Goal: Task Accomplishment & Management: Manage account settings

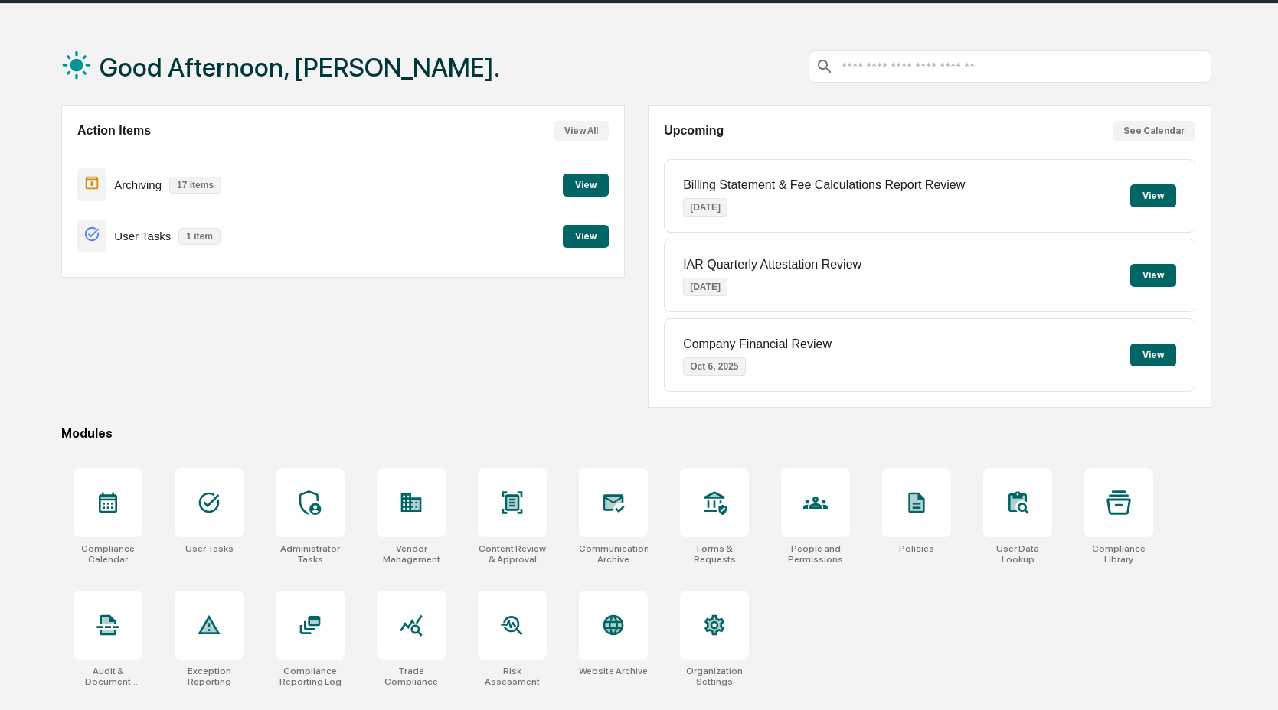
scroll to position [73, 0]
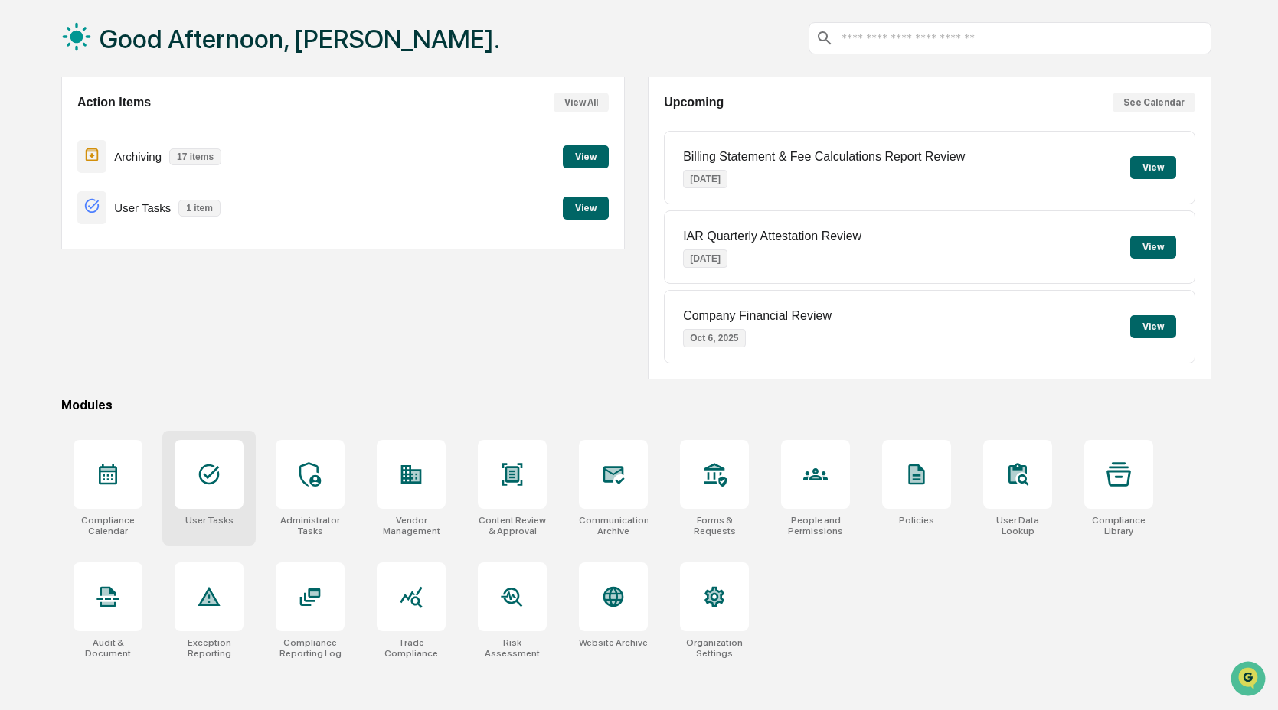
click at [224, 495] on div at bounding box center [209, 474] width 69 height 69
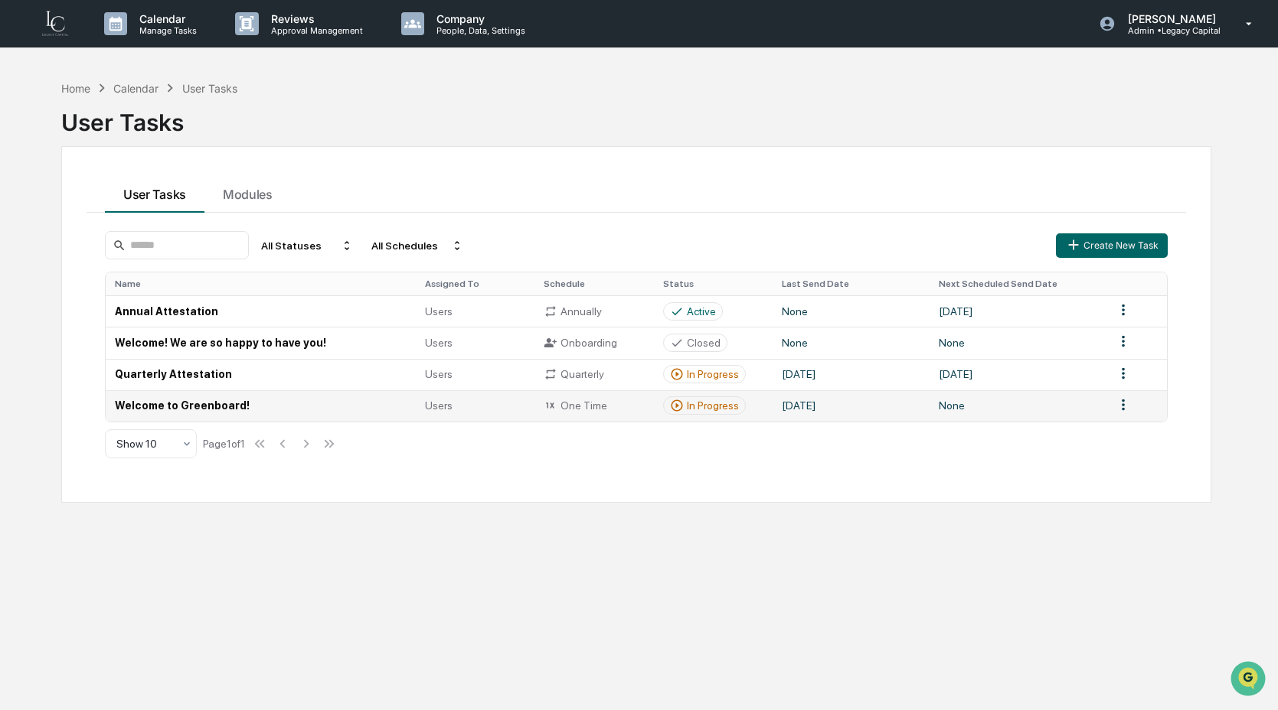
click at [1055, 406] on td "None" at bounding box center [1017, 405] width 176 height 31
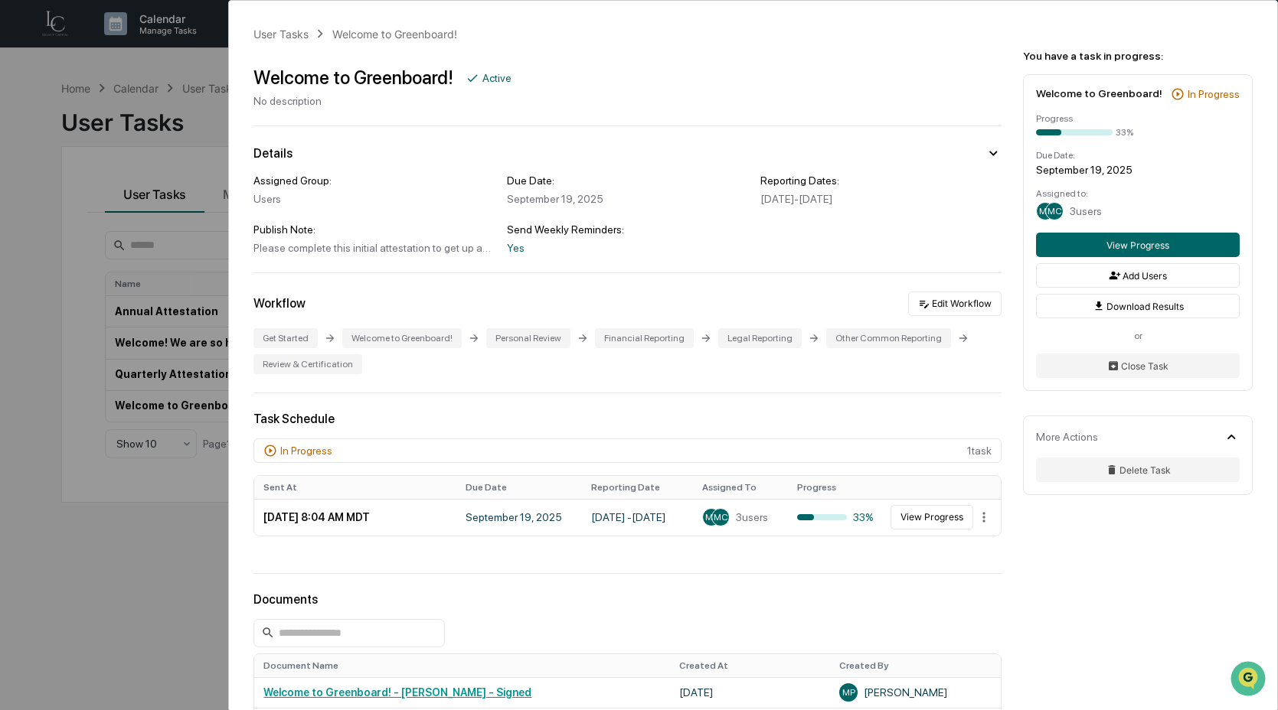
click at [833, 234] on div "Assigned Group: Users Due Date: [DATE] Reporting Dates: [DATE] - [DATE] Publish…" at bounding box center [627, 215] width 748 height 80
click at [984, 154] on icon at bounding box center [992, 153] width 17 height 17
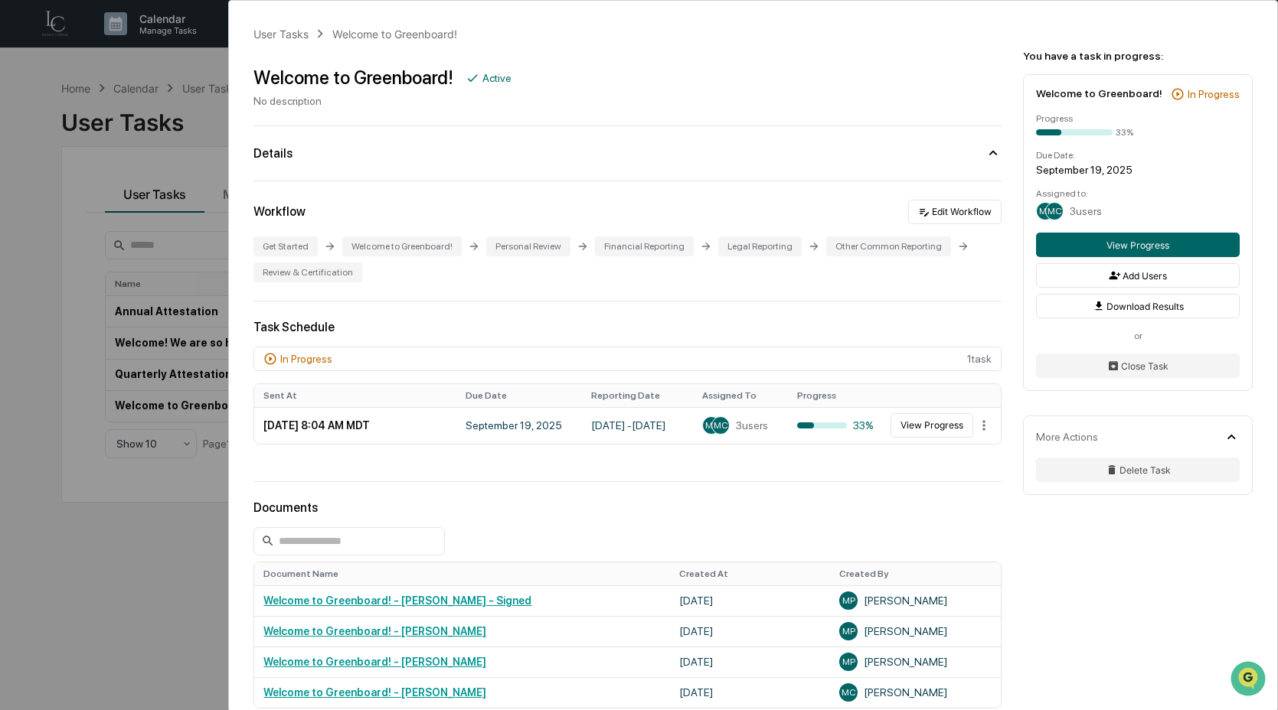
click at [984, 154] on icon at bounding box center [992, 153] width 17 height 17
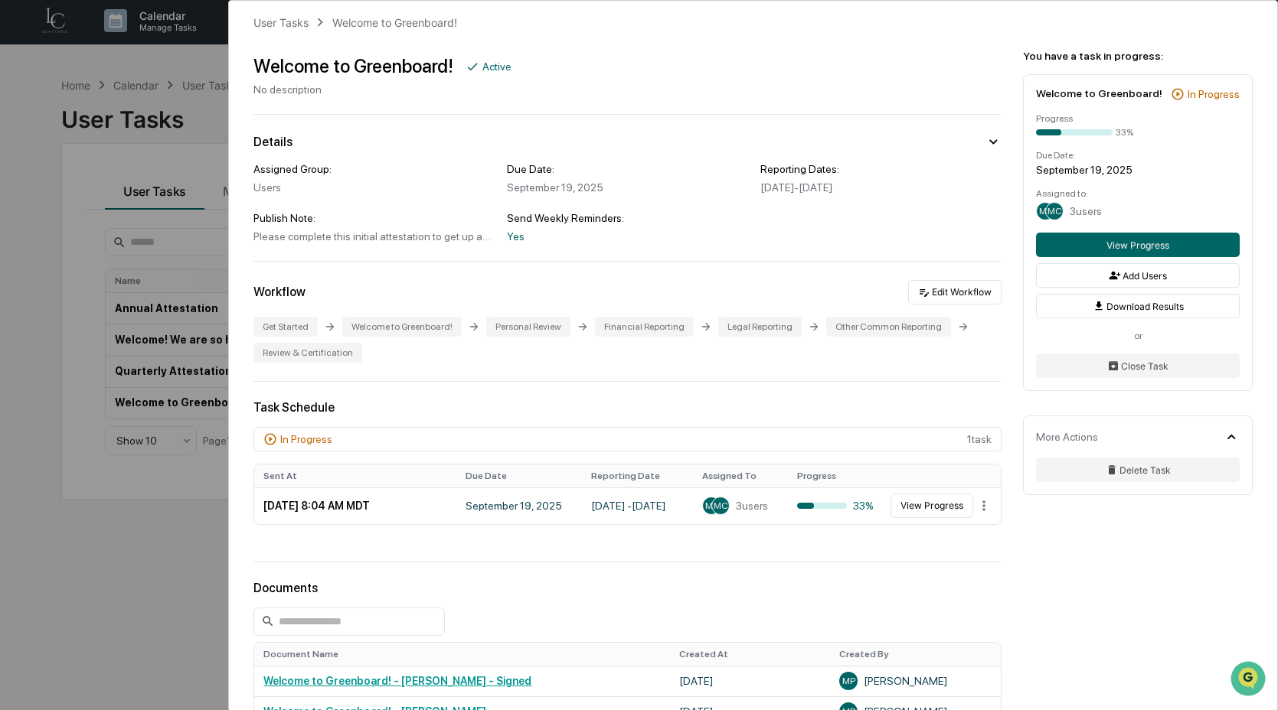
scroll to position [15, 0]
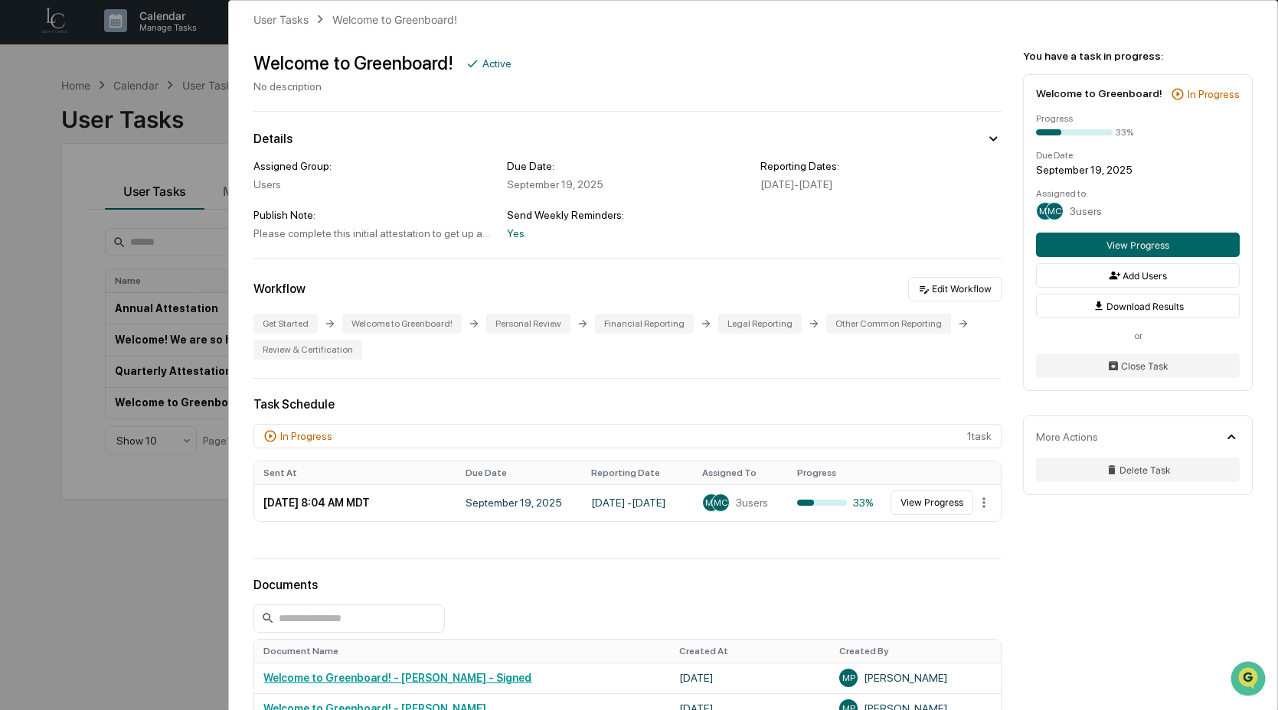
click at [1109, 100] on div "Welcome to Greenboard!" at bounding box center [1099, 93] width 126 height 12
click at [1108, 158] on div "Welcome to Greenboard! In Progress Progress 33% Due Date: [DATE] Assigned to: M…" at bounding box center [1138, 232] width 230 height 317
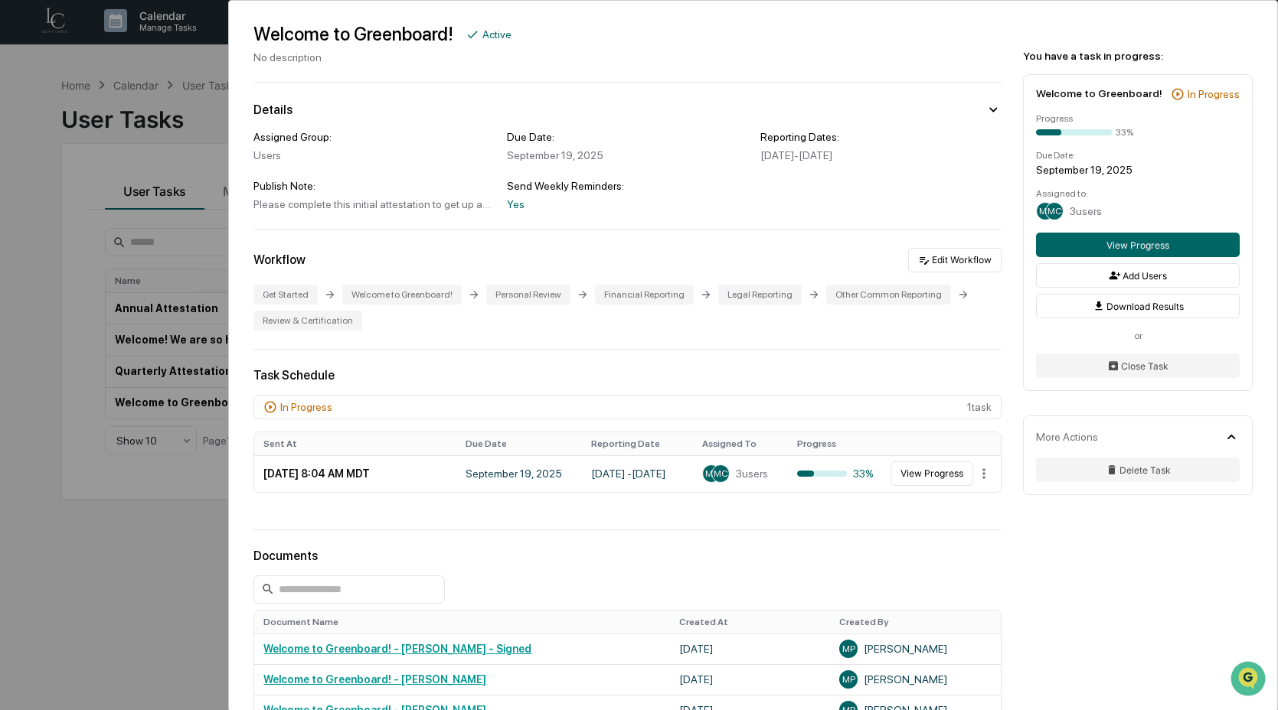
scroll to position [0, 0]
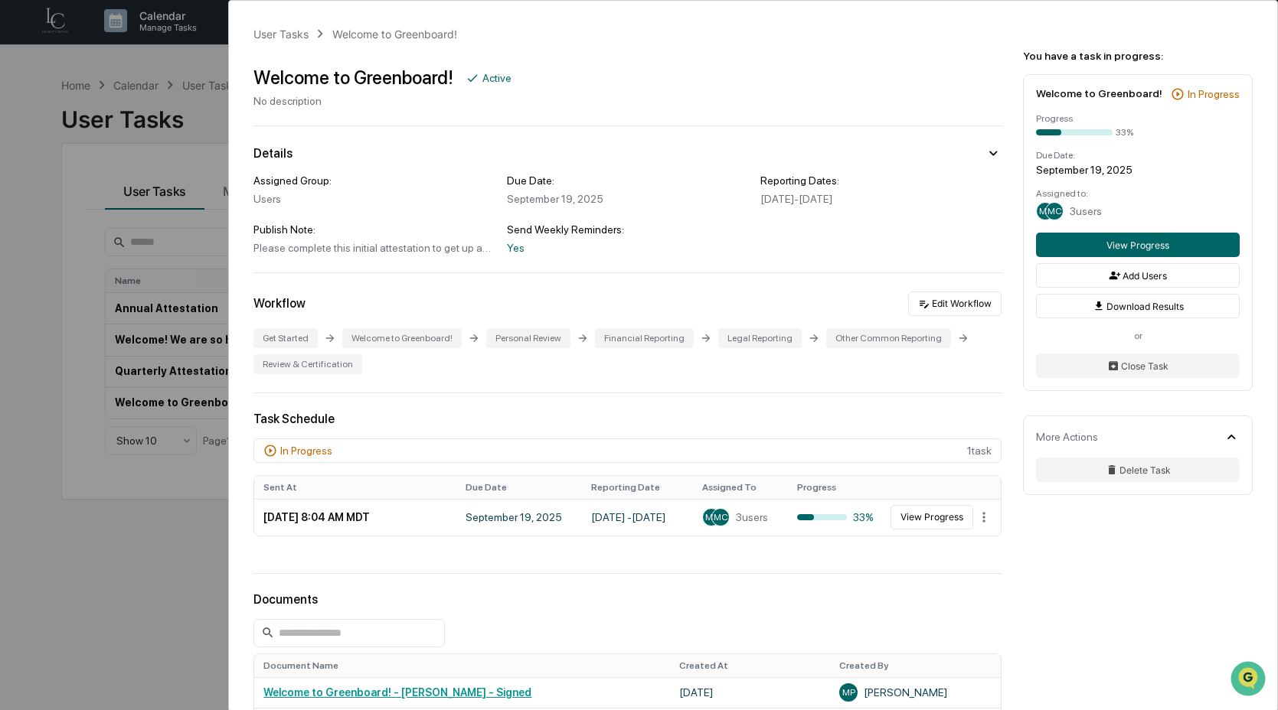
click at [375, 269] on div "User Tasks Welcome to Greenboard! Welcome to Greenboard! Active No description …" at bounding box center [753, 496] width 1048 height 990
click at [185, 281] on div "User Tasks Welcome to Greenboard! Welcome to Greenboard! Active No description …" at bounding box center [639, 355] width 1278 height 710
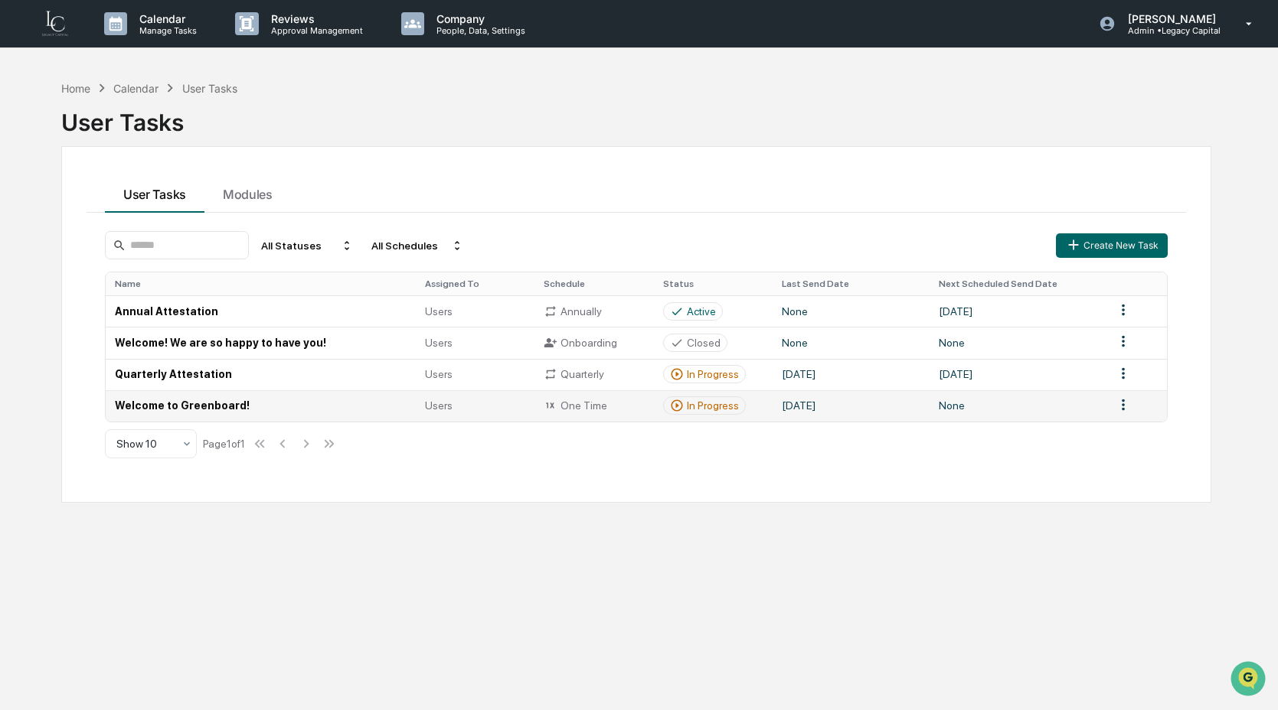
click at [1121, 409] on html "Calendar Manage Tasks Reviews Approval Management Company People, Data, Setting…" at bounding box center [639, 355] width 1278 height 710
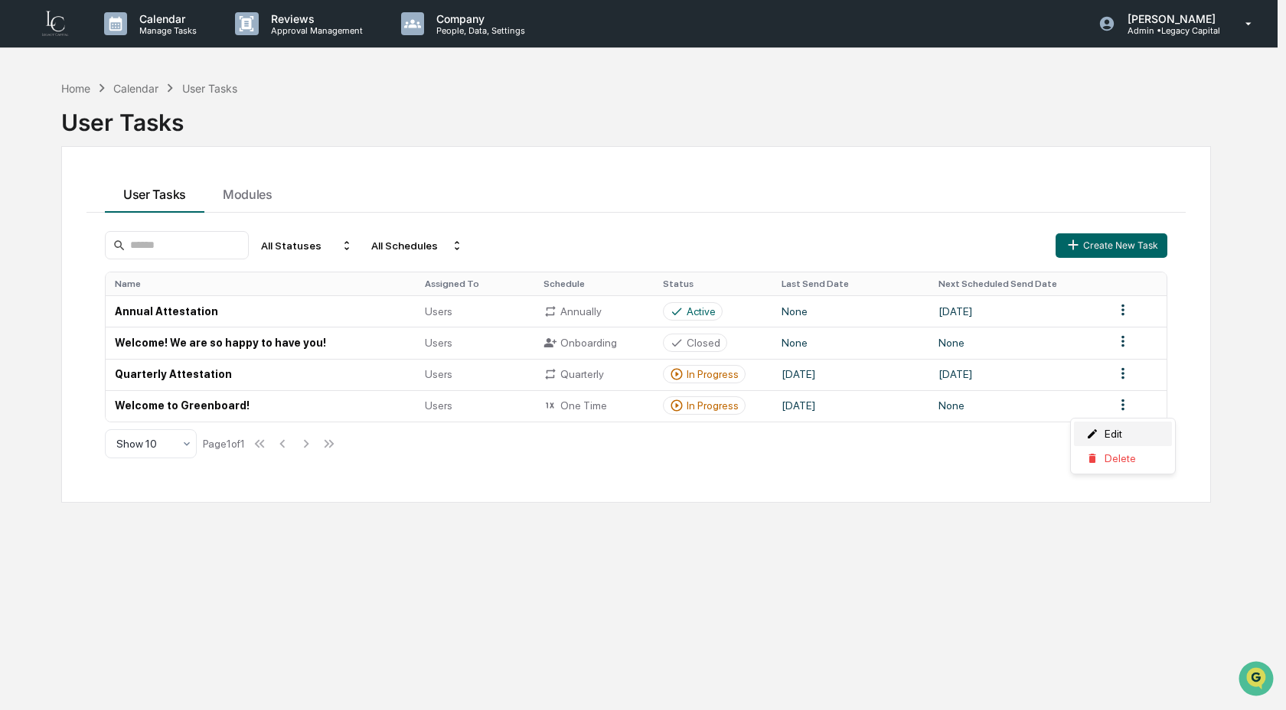
click at [1114, 436] on div "Edit" at bounding box center [1123, 434] width 98 height 24
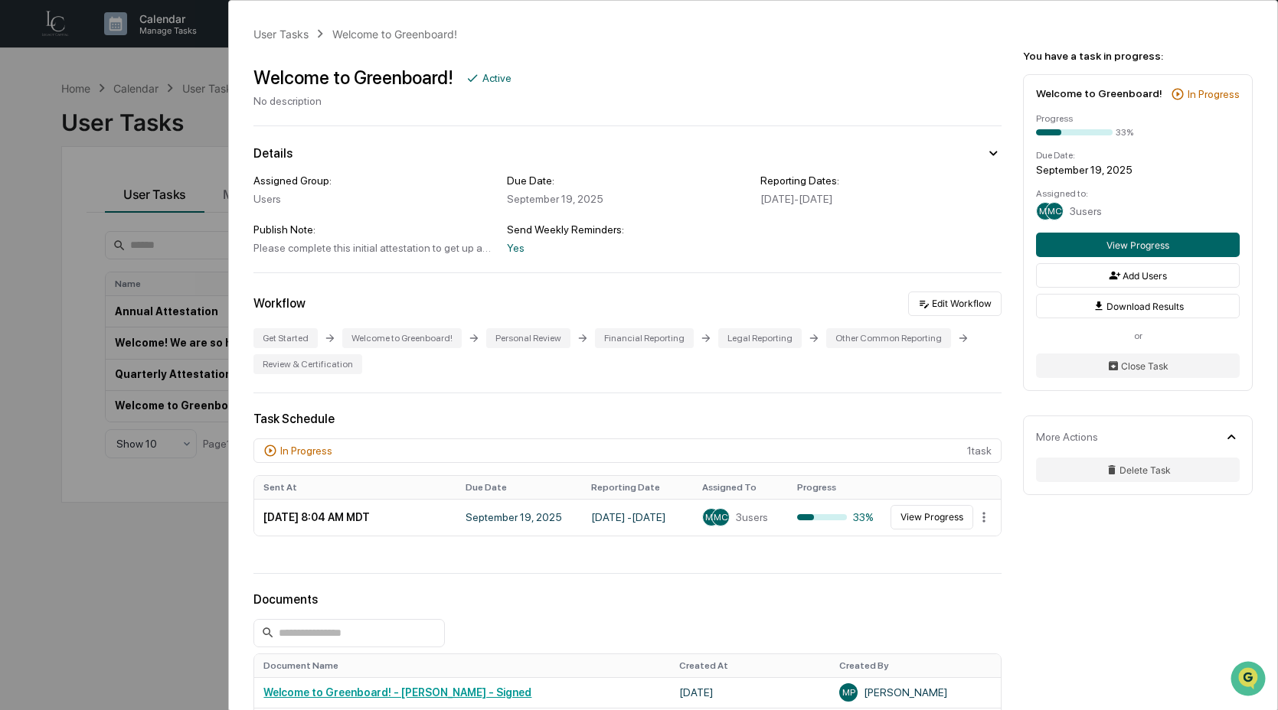
click at [419, 227] on div "Publish Note:" at bounding box center [373, 230] width 241 height 12
click at [697, 257] on div "User Tasks Welcome to Greenboard! Welcome to Greenboard! Active No description …" at bounding box center [753, 496] width 1048 height 990
click at [945, 305] on button "Edit Workflow" at bounding box center [954, 304] width 93 height 24
click at [870, 178] on div "Reporting Dates:" at bounding box center [880, 181] width 241 height 12
click at [984, 152] on icon at bounding box center [992, 153] width 17 height 17
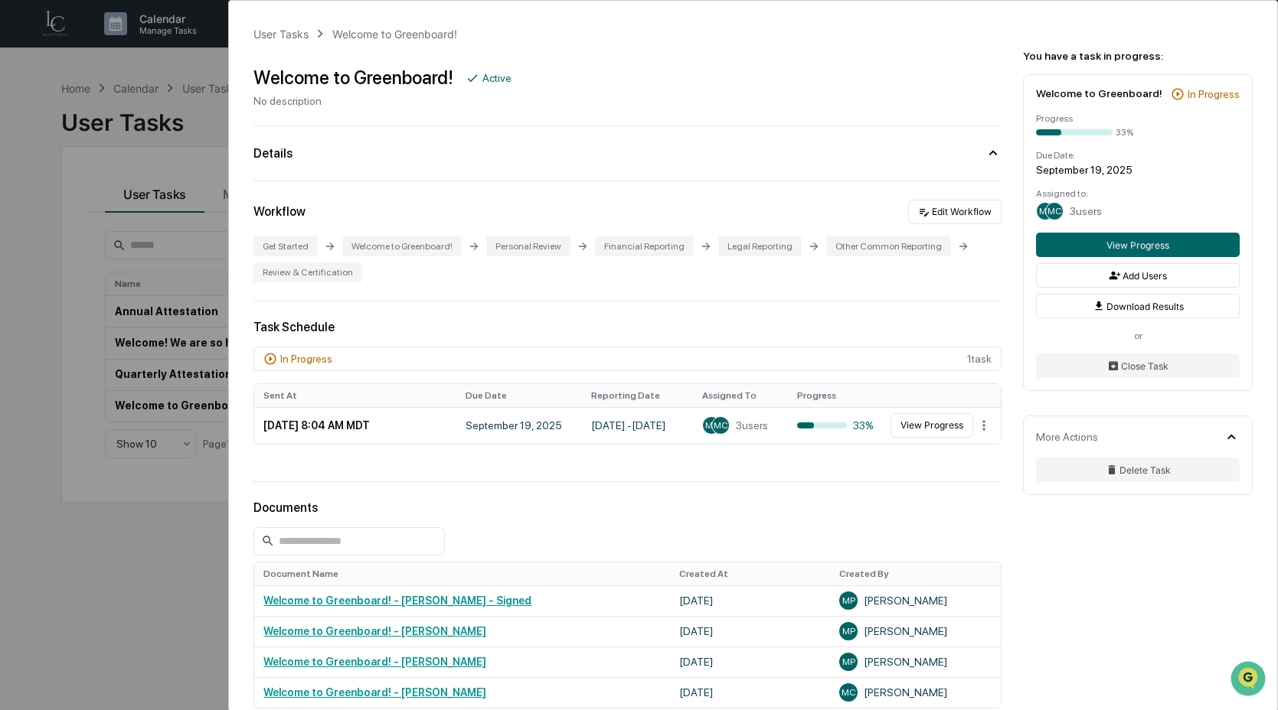
click at [984, 152] on icon at bounding box center [992, 153] width 17 height 17
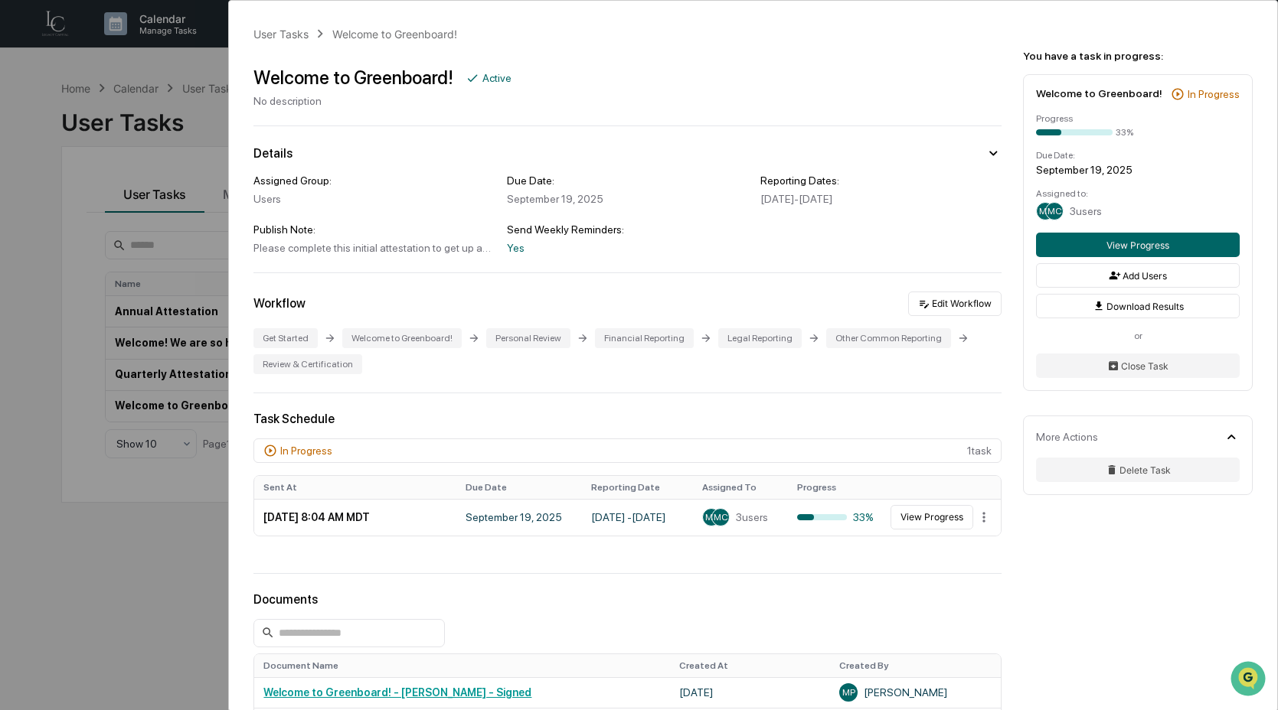
click at [516, 257] on div "User Tasks Welcome to Greenboard! Welcome to Greenboard! Active No description …" at bounding box center [753, 496] width 1048 height 990
click at [511, 250] on div "Yes" at bounding box center [627, 248] width 241 height 12
click at [491, 253] on div "Please complete this initial attestation to get up and running on Greenboard." at bounding box center [373, 248] width 241 height 12
drag, startPoint x: 473, startPoint y: 252, endPoint x: 342, endPoint y: 254, distance: 130.9
click at [342, 254] on div "Please complete this initial attestation to get up and running on Greenboard." at bounding box center [373, 248] width 241 height 12
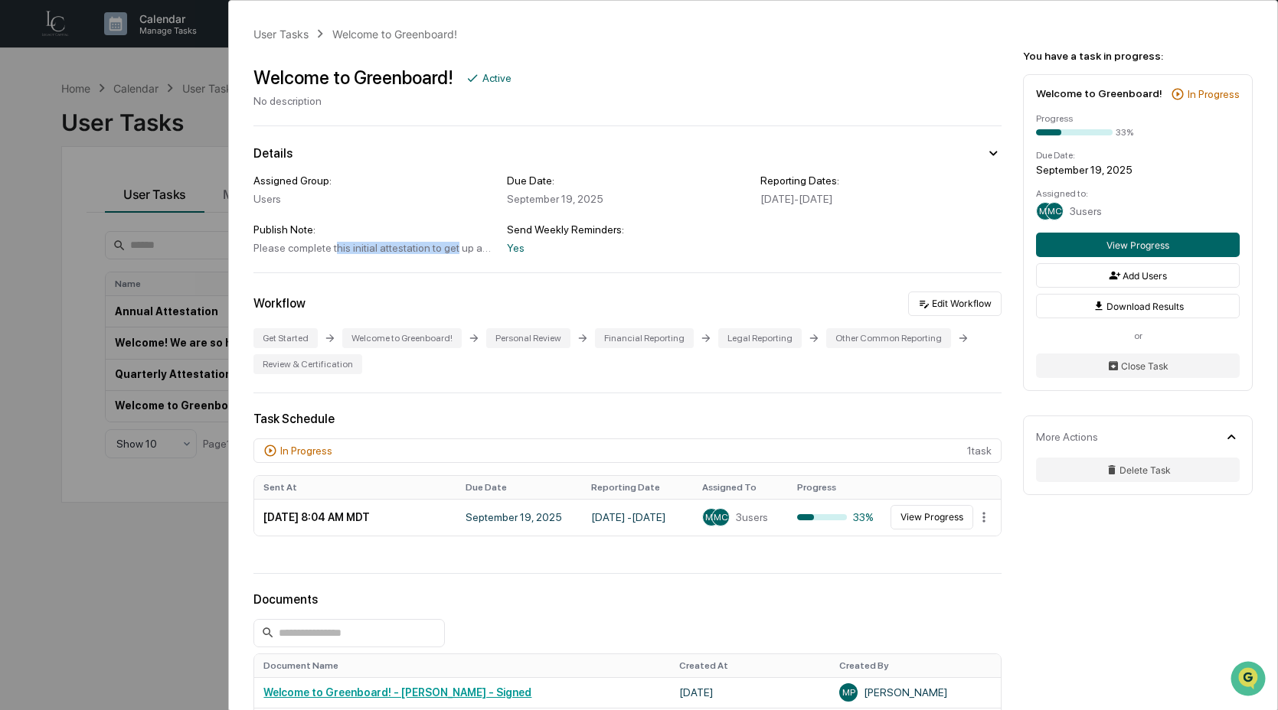
click at [348, 250] on div "Please complete this initial attestation to get up and running on Greenboard." at bounding box center [373, 248] width 241 height 12
drag, startPoint x: 308, startPoint y: 251, endPoint x: 514, endPoint y: 259, distance: 206.1
click at [509, 262] on div "User Tasks Welcome to Greenboard! Welcome to Greenboard! Active No description …" at bounding box center [753, 496] width 1048 height 990
click at [566, 249] on div "Yes" at bounding box center [627, 248] width 241 height 12
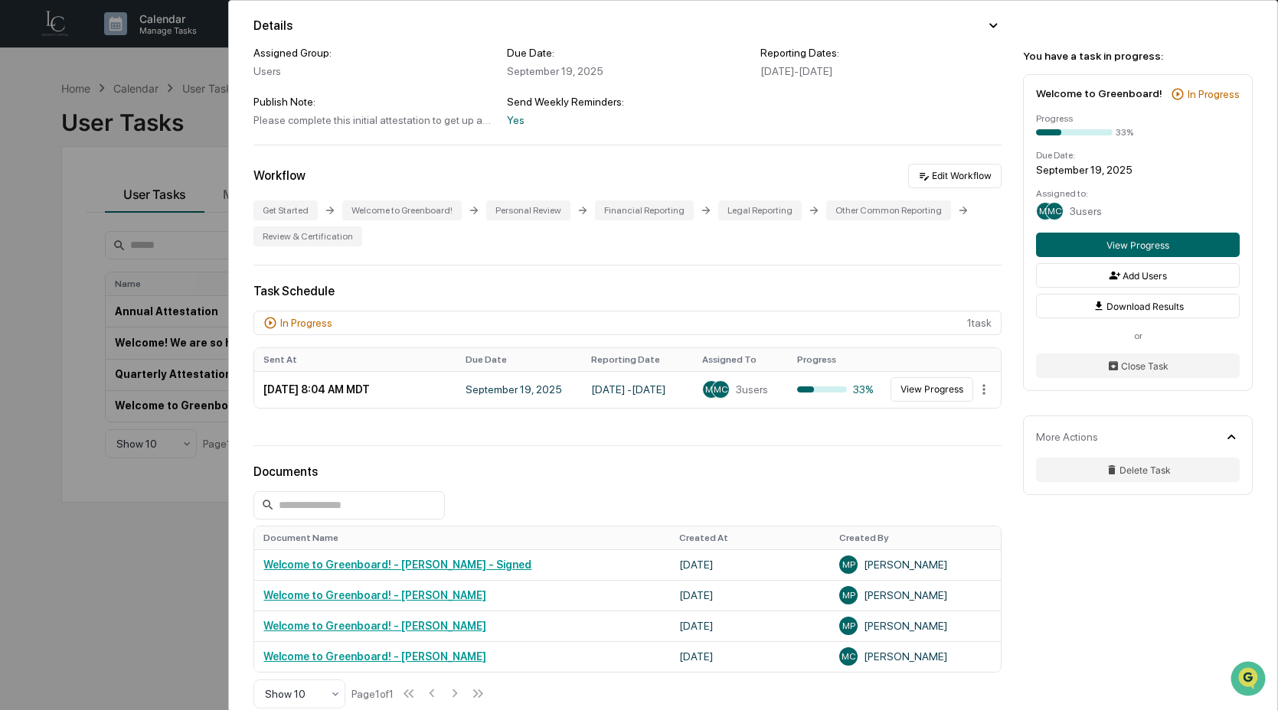
scroll to position [129, 0]
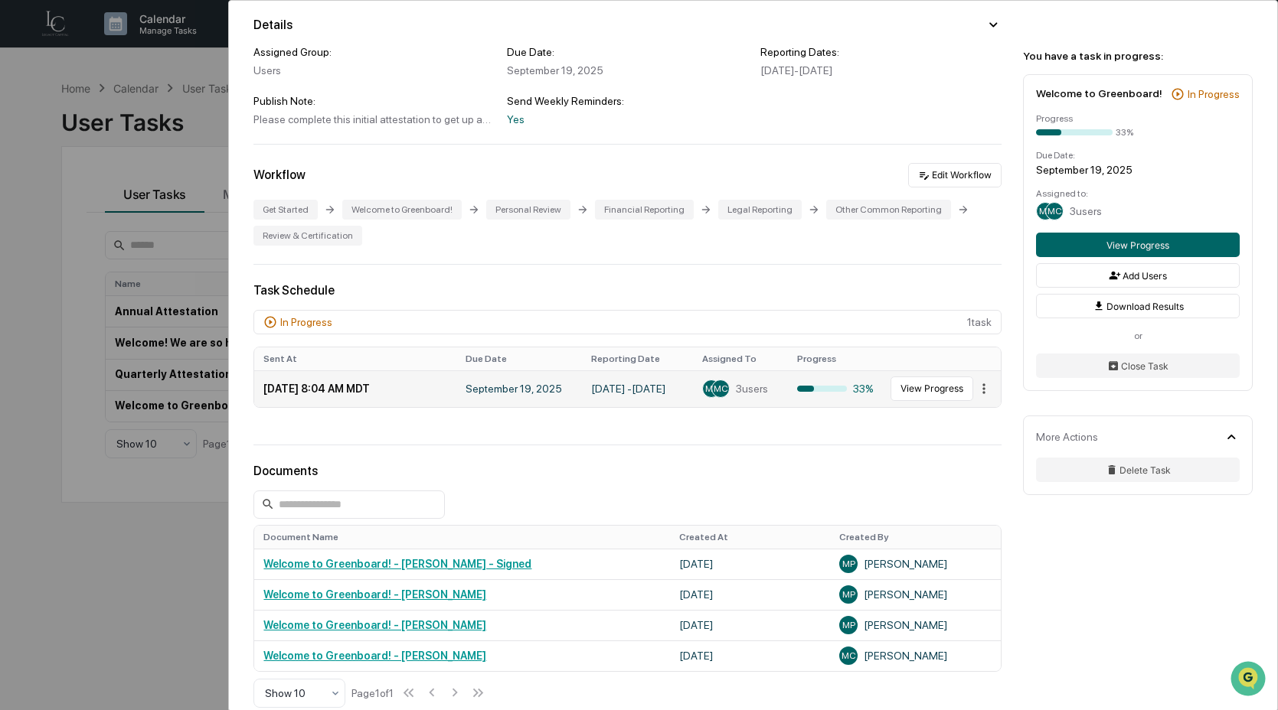
click at [973, 394] on html "Calendar Manage Tasks Reviews Approval Management Company People, Data, Setting…" at bounding box center [639, 355] width 1278 height 710
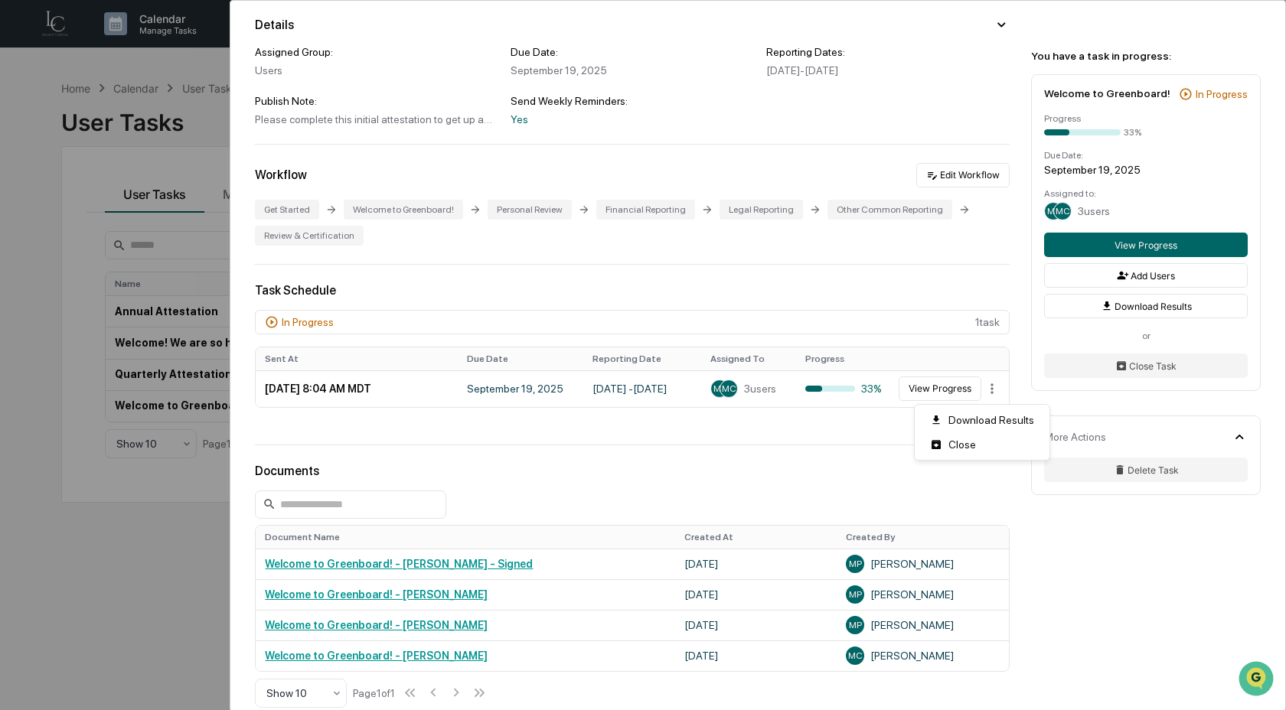
click at [771, 429] on html "Calendar Manage Tasks Reviews Approval Management Company People, Data, Setting…" at bounding box center [643, 355] width 1286 height 710
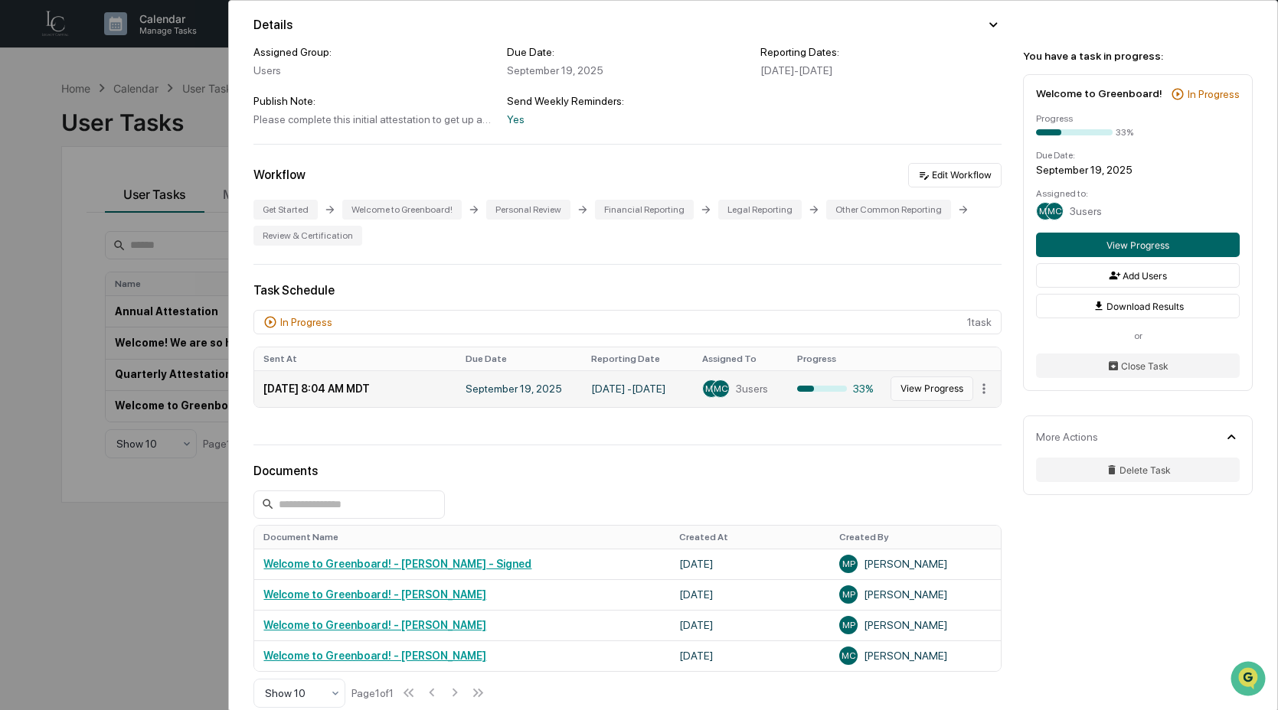
click at [918, 400] on button "View Progress" at bounding box center [931, 389] width 83 height 24
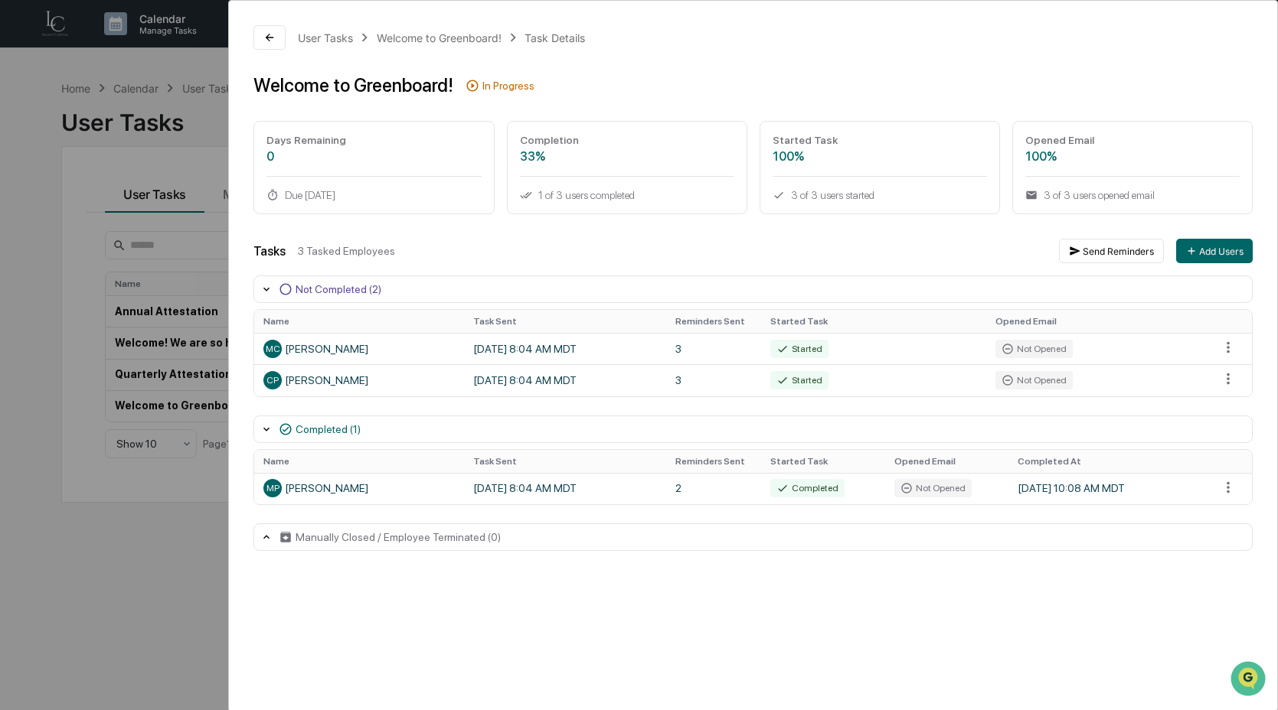
click at [228, 419] on div "User Tasks Welcome to Greenboard! Task Details Welcome to Greenboard! In Progre…" at bounding box center [639, 355] width 1278 height 710
click at [210, 566] on div "User Tasks Welcome to Greenboard! Task Details Welcome to Greenboard! In Progre…" at bounding box center [639, 355] width 1278 height 710
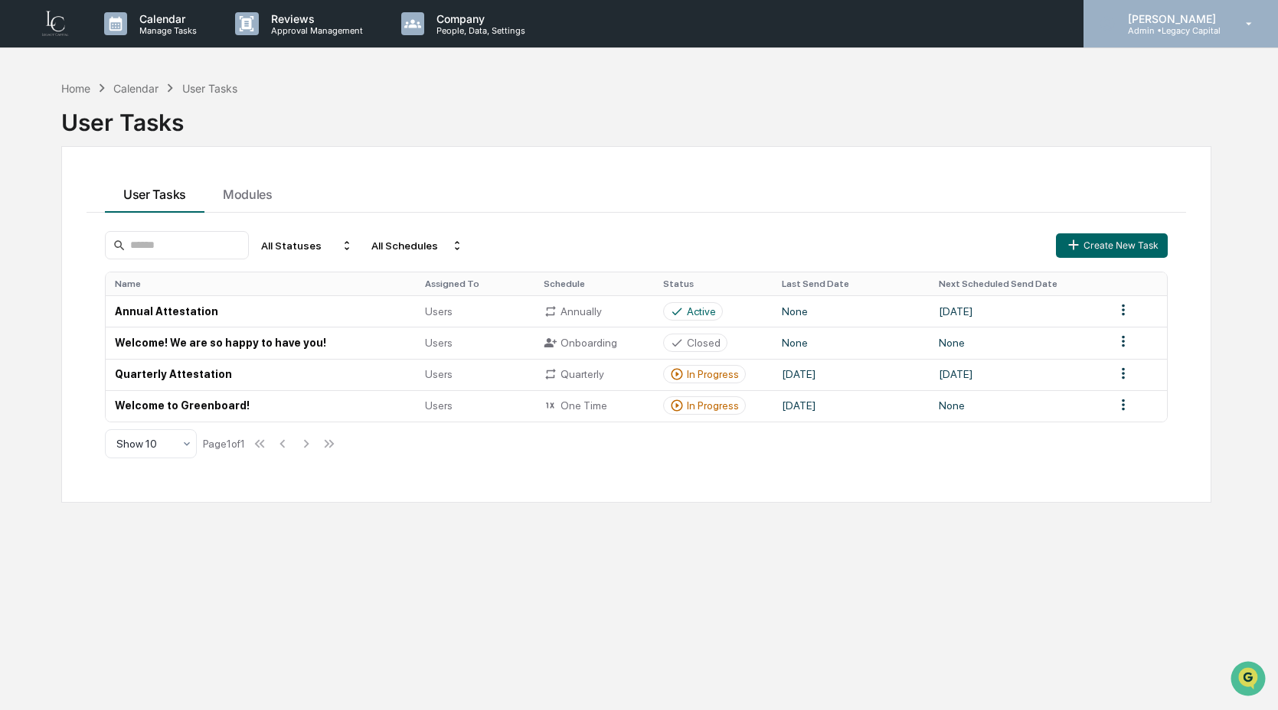
click at [1151, 30] on p "Admin • Legacy Capital" at bounding box center [1169, 30] width 108 height 11
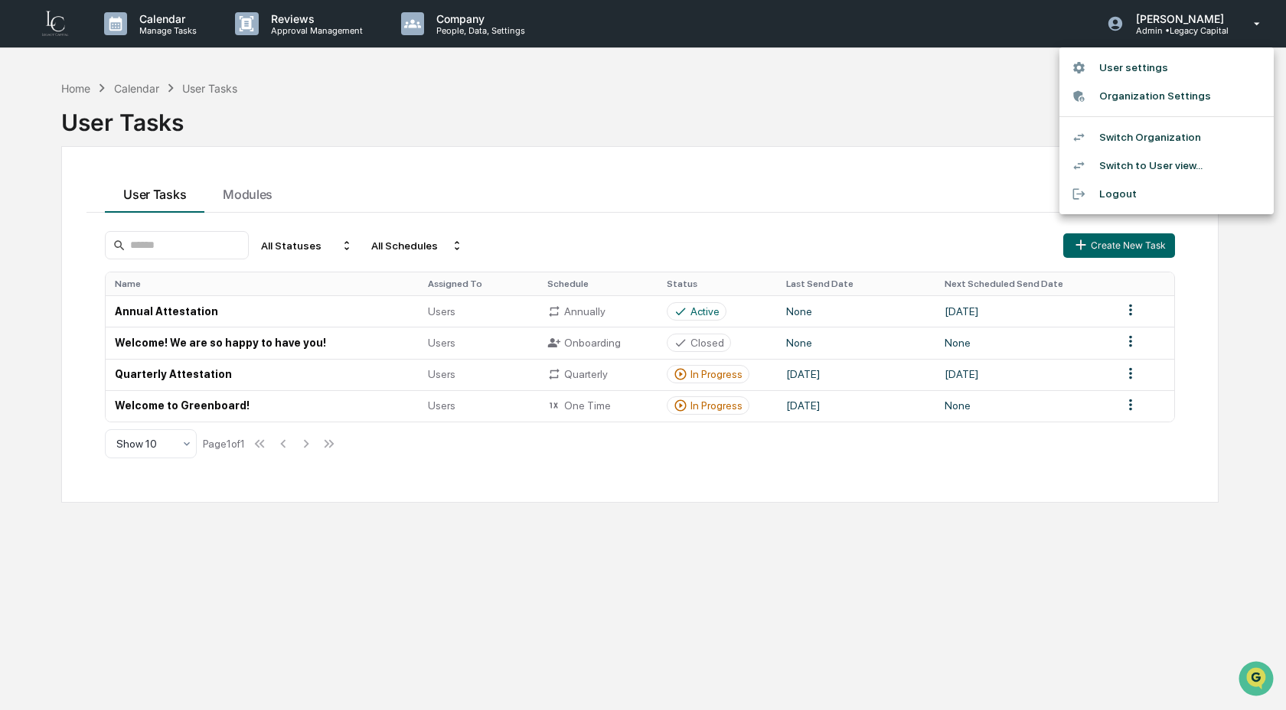
click at [897, 146] on div at bounding box center [643, 355] width 1286 height 710
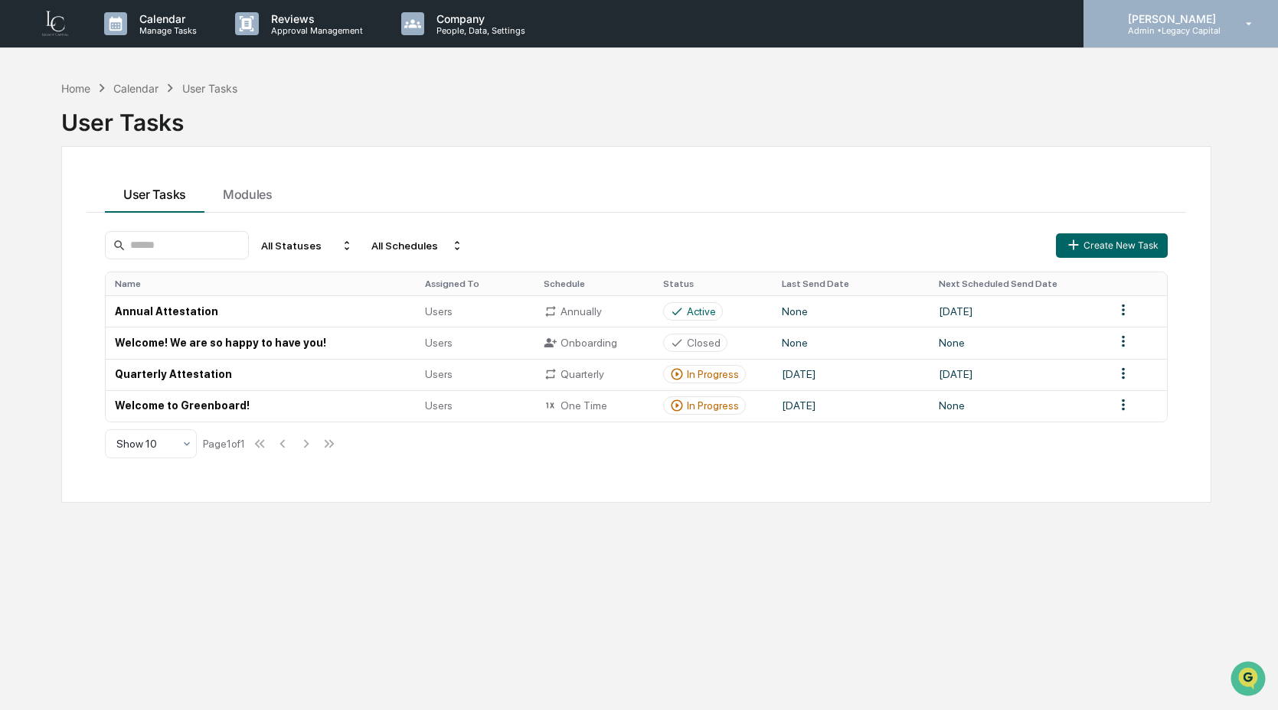
click at [1160, 33] on p "Admin • Legacy Capital" at bounding box center [1169, 30] width 108 height 11
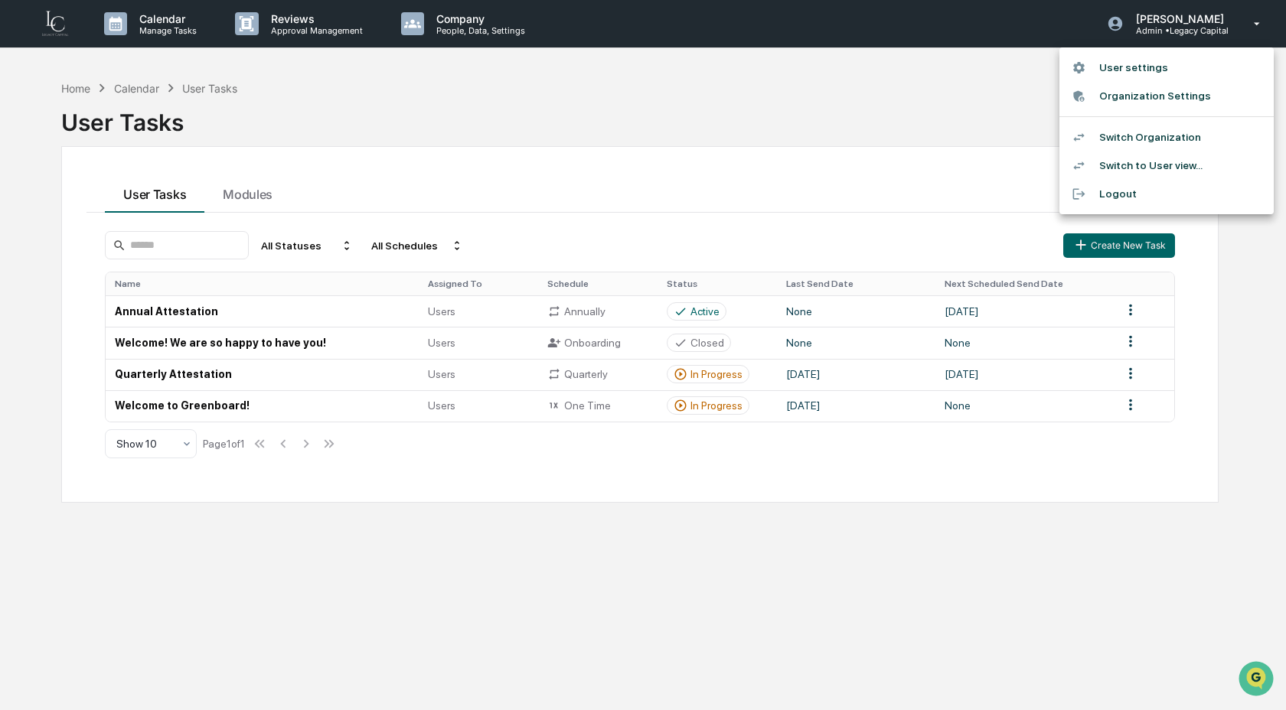
click at [1157, 145] on li "Switch Organization" at bounding box center [1166, 137] width 214 height 28
